Goal: Task Accomplishment & Management: Manage account settings

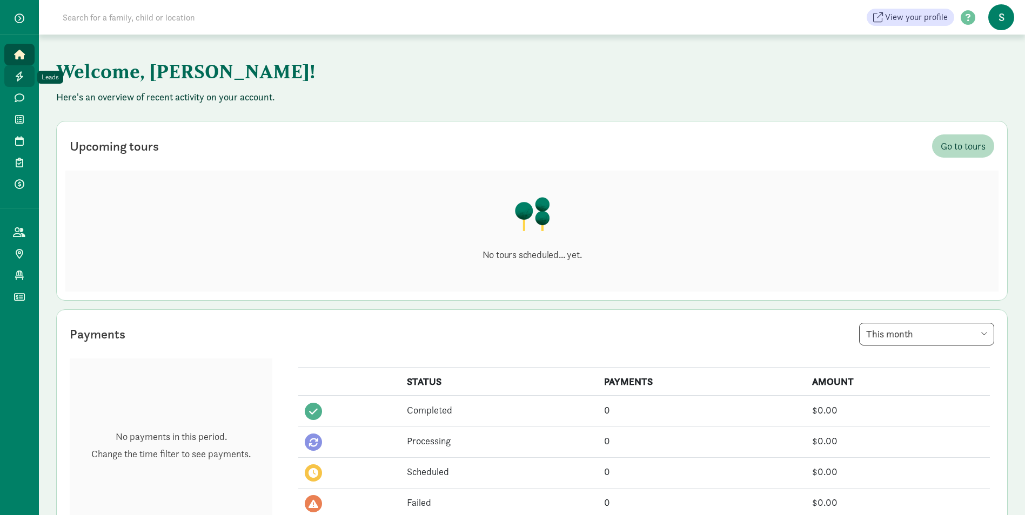
click at [17, 80] on icon at bounding box center [19, 76] width 9 height 10
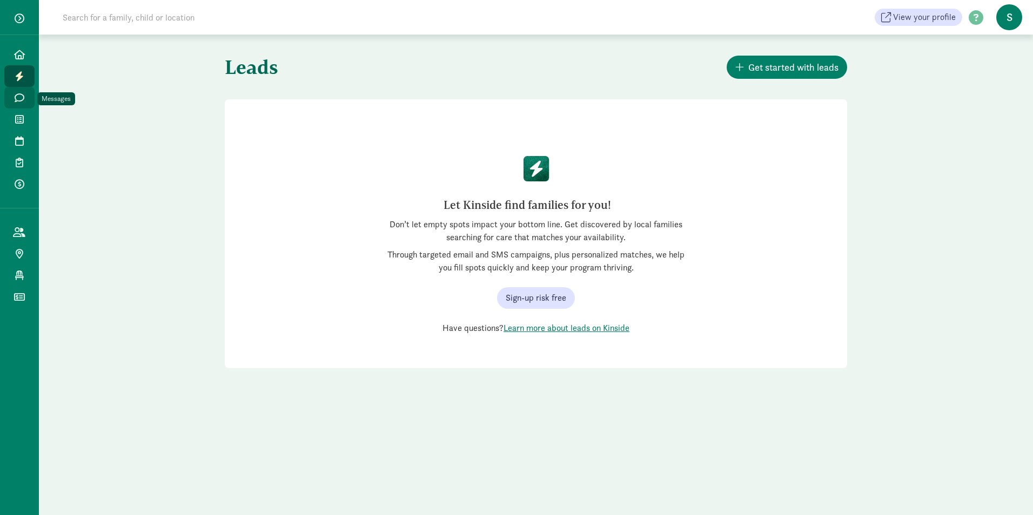
click at [18, 98] on icon at bounding box center [20, 98] width 10 height 10
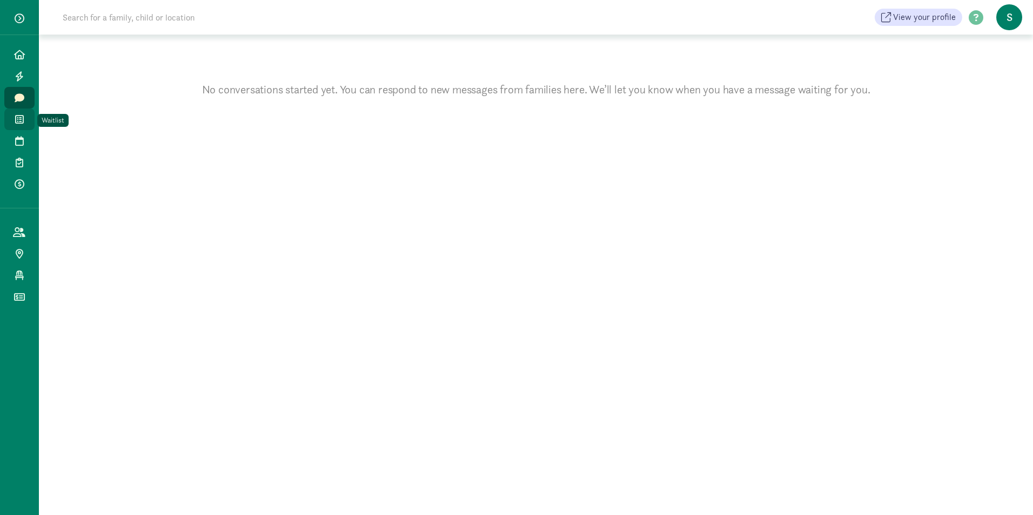
click at [16, 119] on icon at bounding box center [19, 120] width 9 height 10
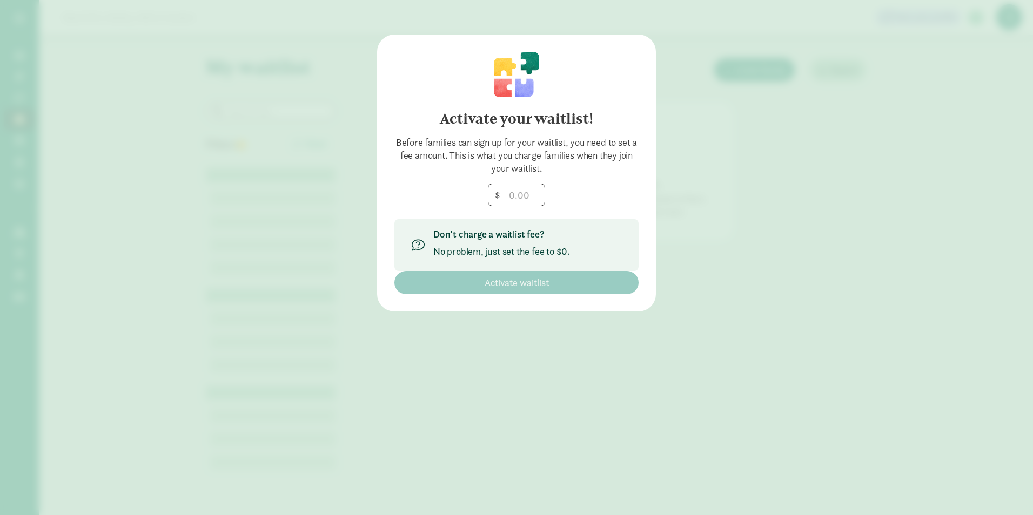
click at [780, 56] on div "Activate your waitlist! Before families can sign up for your waitlist, you need…" at bounding box center [516, 257] width 1033 height 515
click at [511, 197] on input "number" at bounding box center [516, 195] width 56 height 22
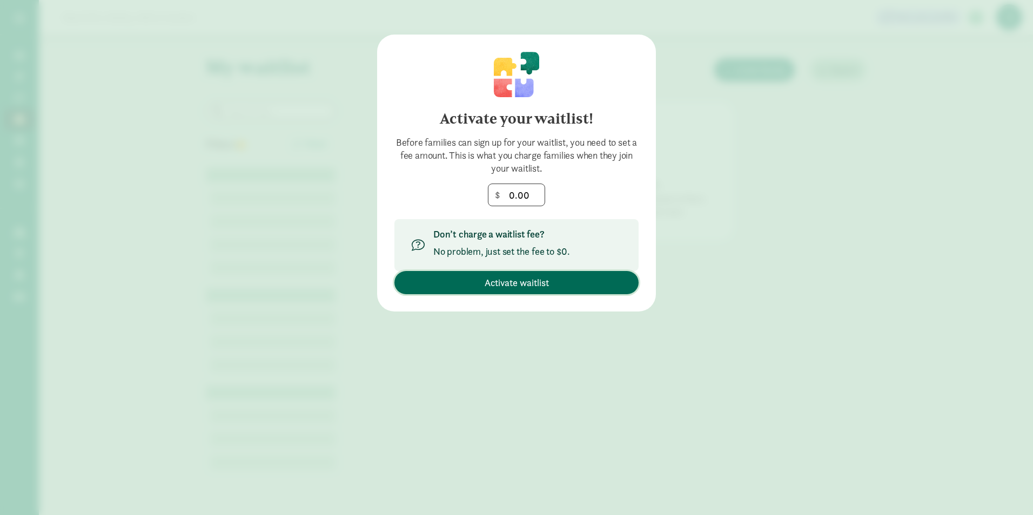
type input "0"
click at [491, 280] on span "Activate waitlist" at bounding box center [517, 283] width 64 height 15
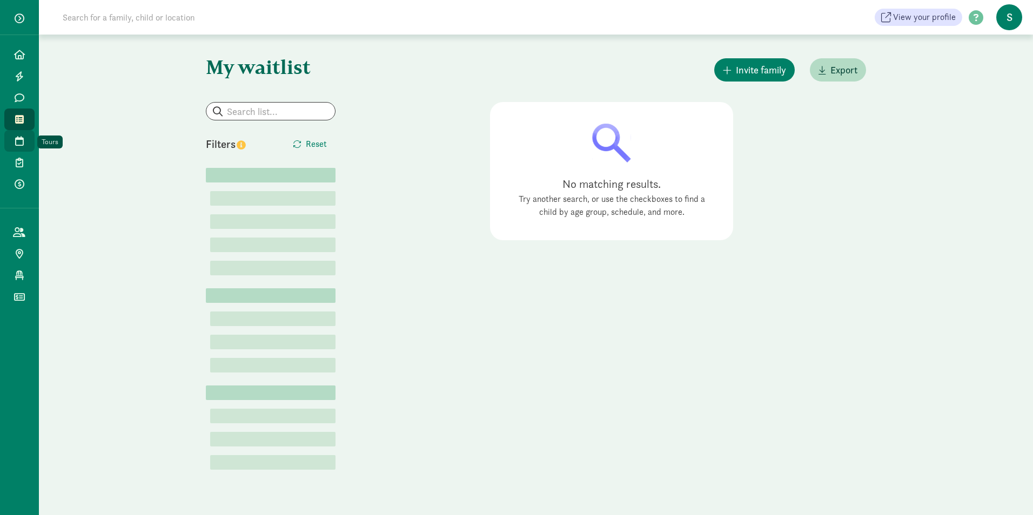
click at [16, 139] on icon at bounding box center [19, 141] width 9 height 10
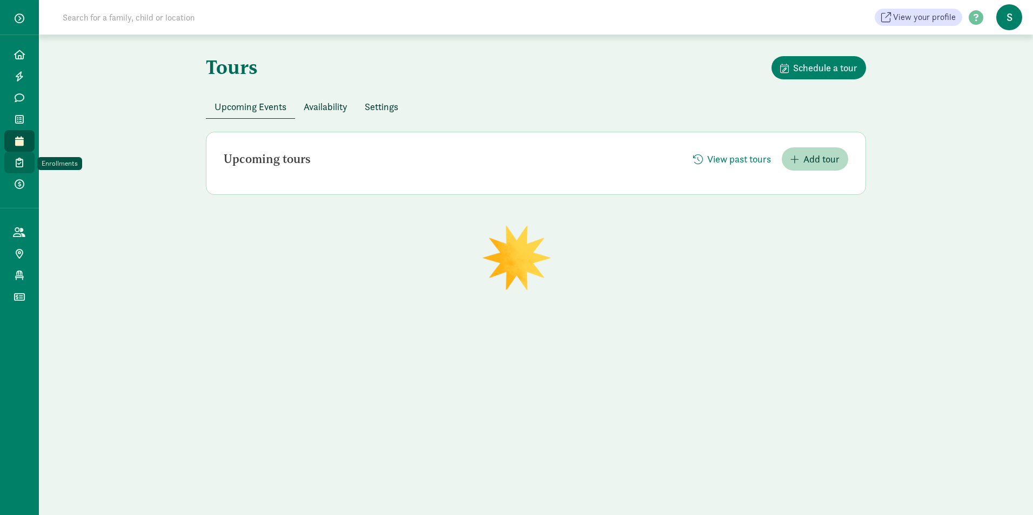
click at [19, 165] on icon at bounding box center [20, 163] width 8 height 10
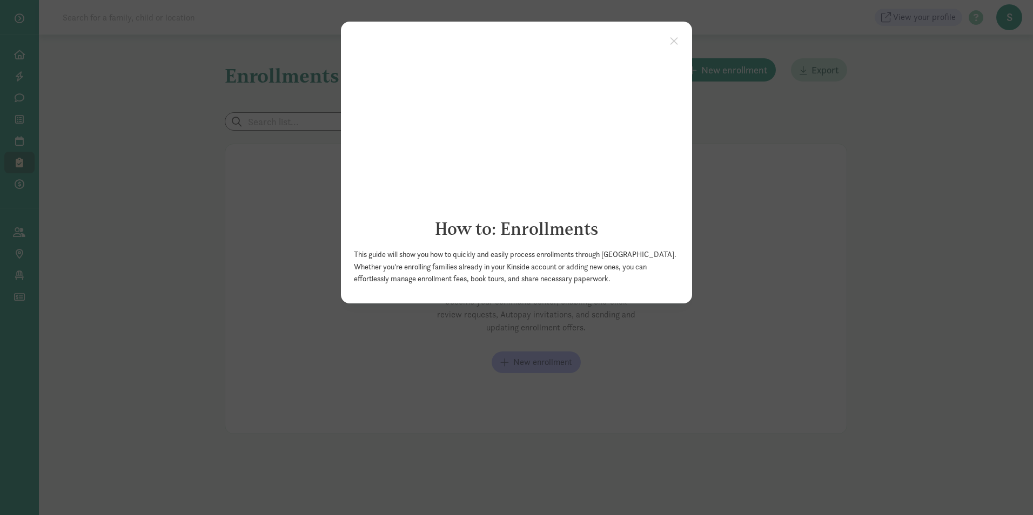
click appcues "× How to: Enrollments This guide will show you how to quickly and easily proces…"
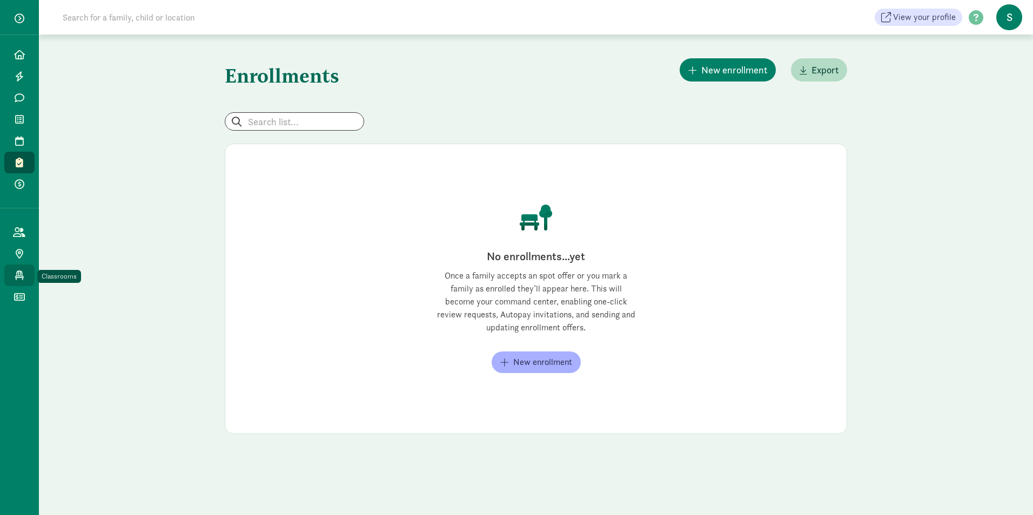
click at [19, 273] on icon at bounding box center [19, 276] width 9 height 10
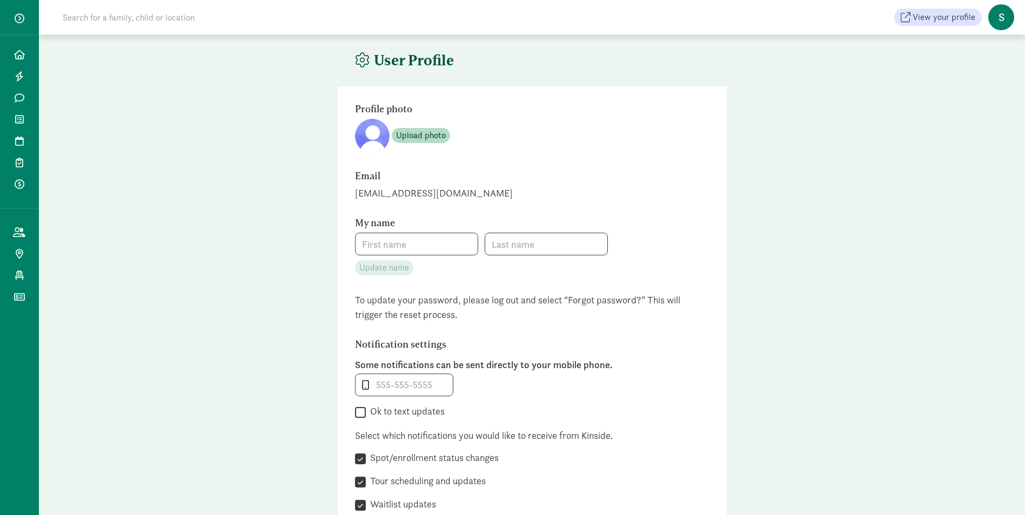
type input "[PERSON_NAME]"
type input "san [PERSON_NAME]"
type input "2107985300"
checkbox input "false"
click at [402, 136] on span "Upload photo" at bounding box center [421, 135] width 50 height 13
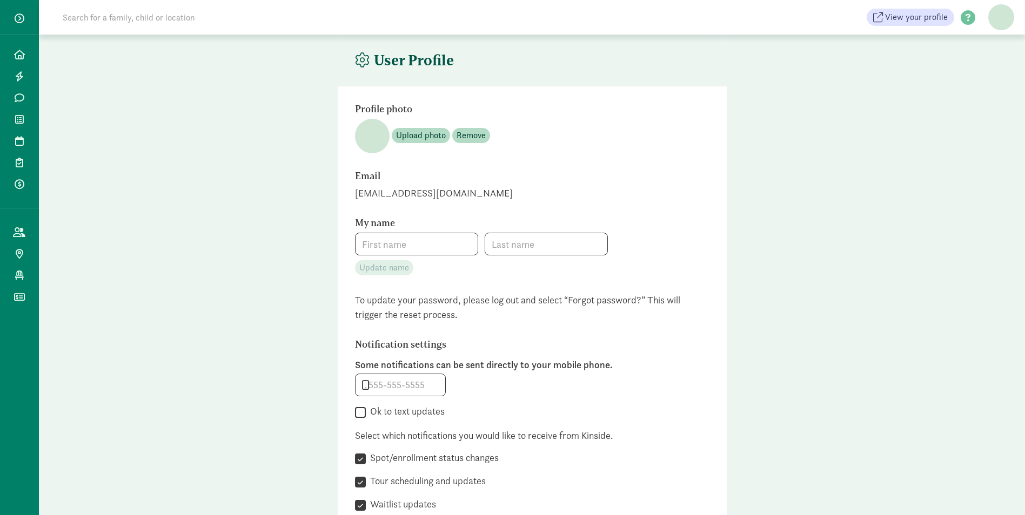
type input "[PERSON_NAME]"
type input "san [PERSON_NAME]"
type input "2107985300"
checkbox input "false"
click at [389, 389] on input "2107985300" at bounding box center [403, 385] width 97 height 22
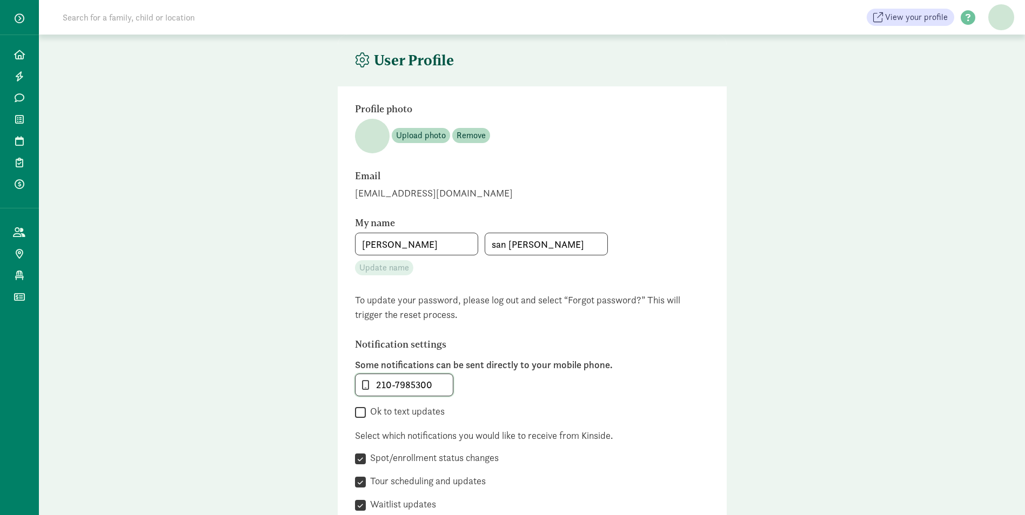
click at [408, 386] on input "210-7985300" at bounding box center [403, 385] width 97 height 22
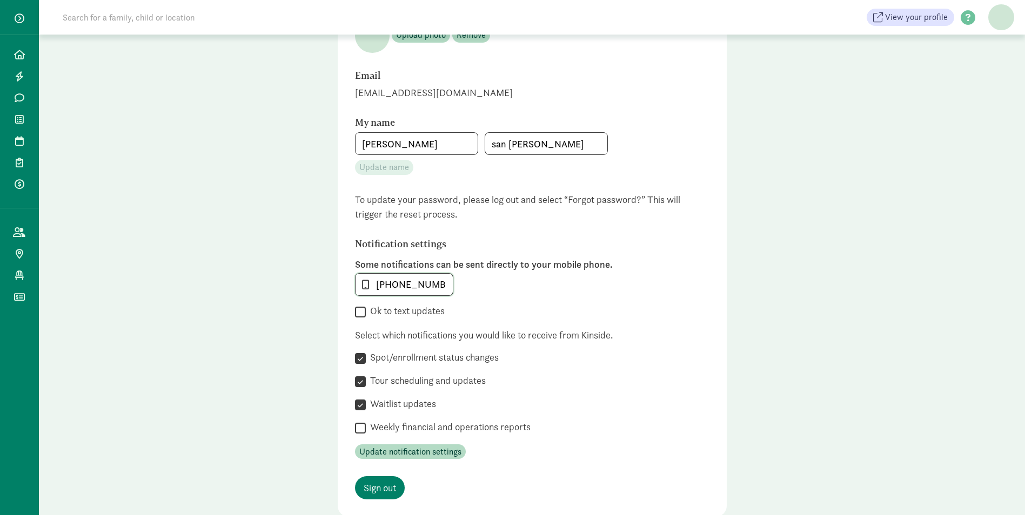
scroll to position [108, 0]
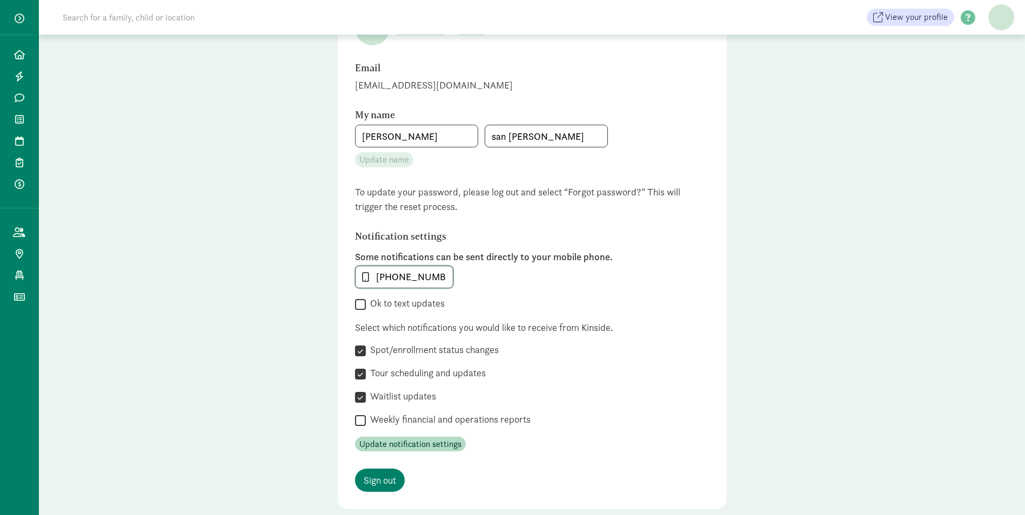
type input "[PHONE_NUMBER]"
